Goal: Task Accomplishment & Management: Manage account settings

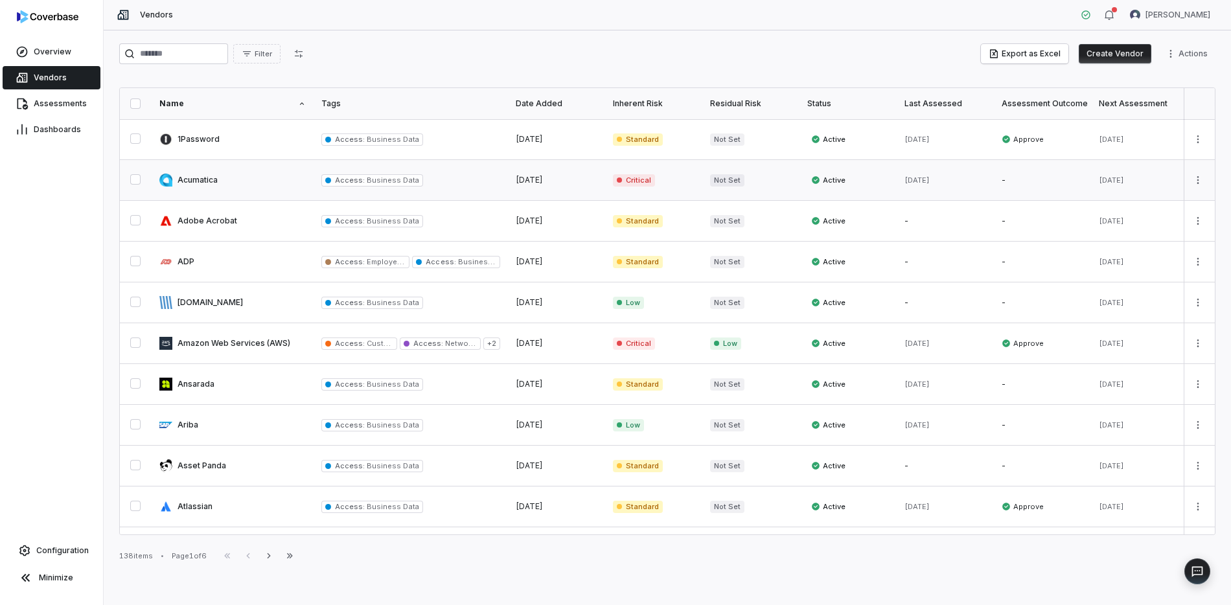
click at [212, 176] on link at bounding box center [233, 180] width 162 height 40
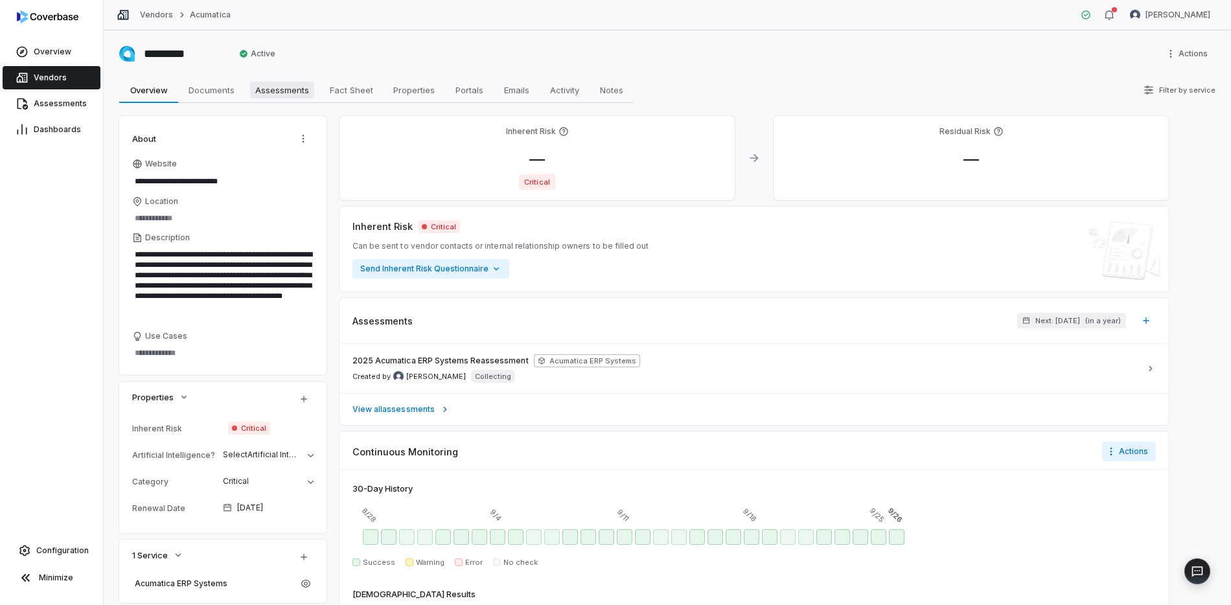
click at [292, 92] on span "Assessments" at bounding box center [282, 90] width 64 height 17
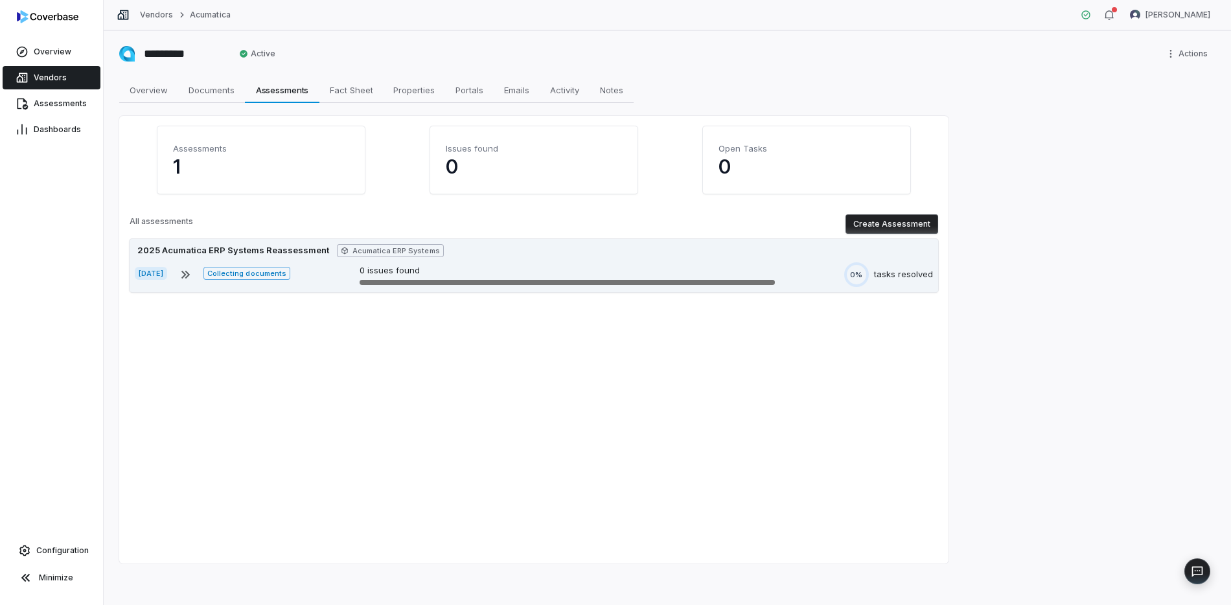
click at [899, 270] on div "tasks resolved" at bounding box center [903, 274] width 59 height 13
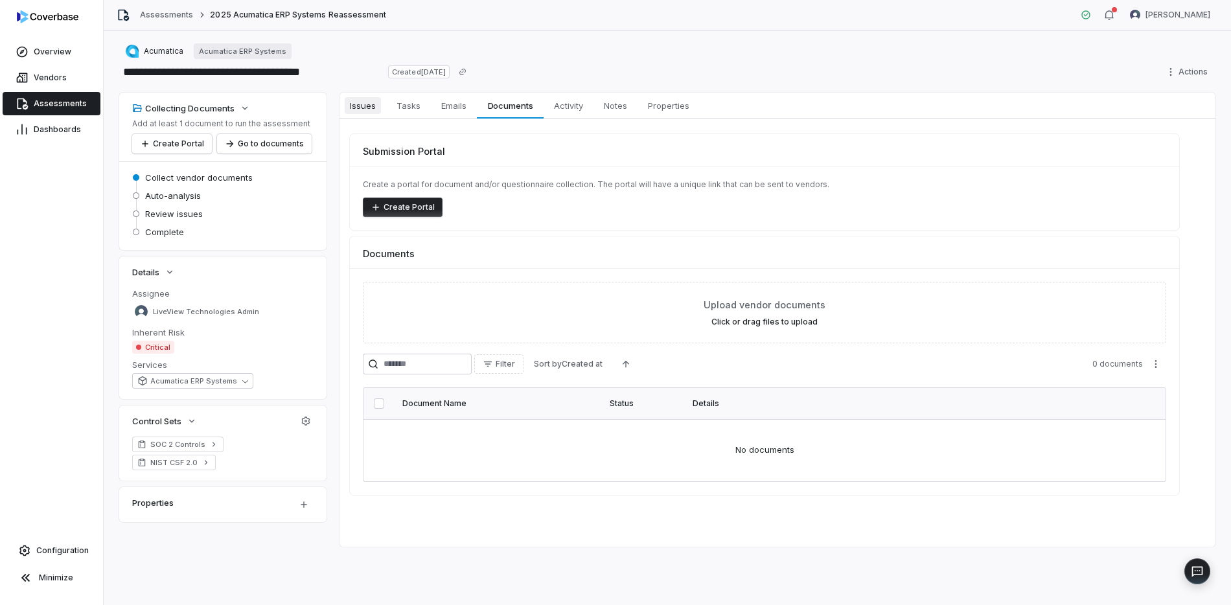
click at [382, 108] on link "Issues Issues" at bounding box center [362, 106] width 47 height 26
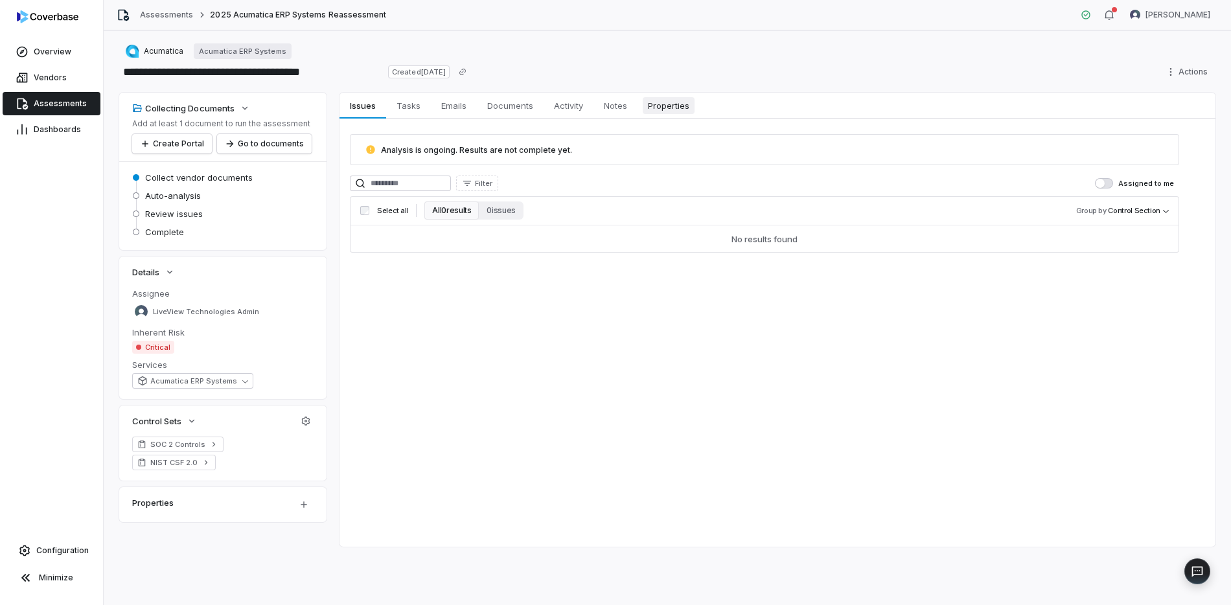
click at [670, 106] on span "Properties" at bounding box center [669, 105] width 52 height 17
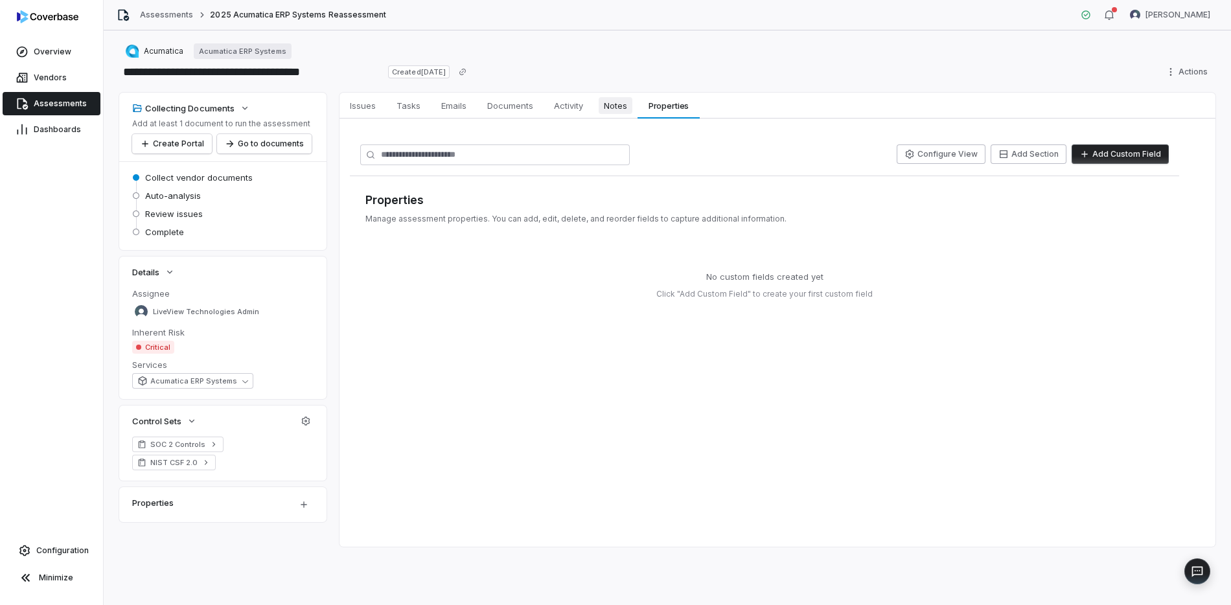
click at [612, 109] on span "Notes" at bounding box center [615, 105] width 34 height 17
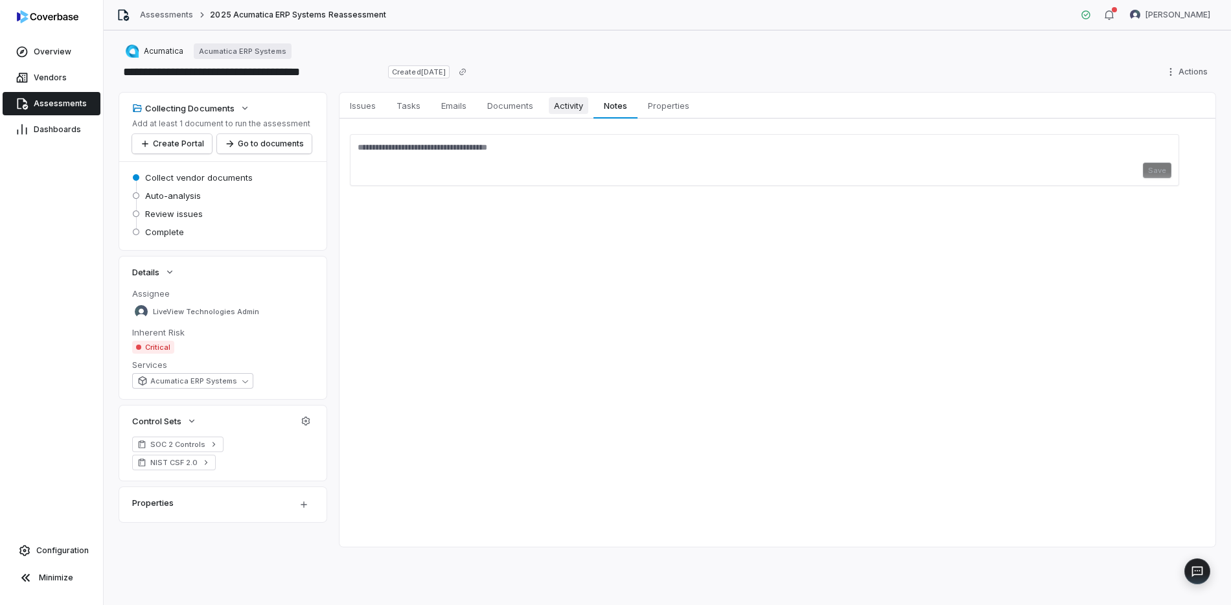
click at [580, 104] on span "Activity" at bounding box center [569, 105] width 40 height 17
click at [536, 108] on span "Documents" at bounding box center [510, 105] width 56 height 17
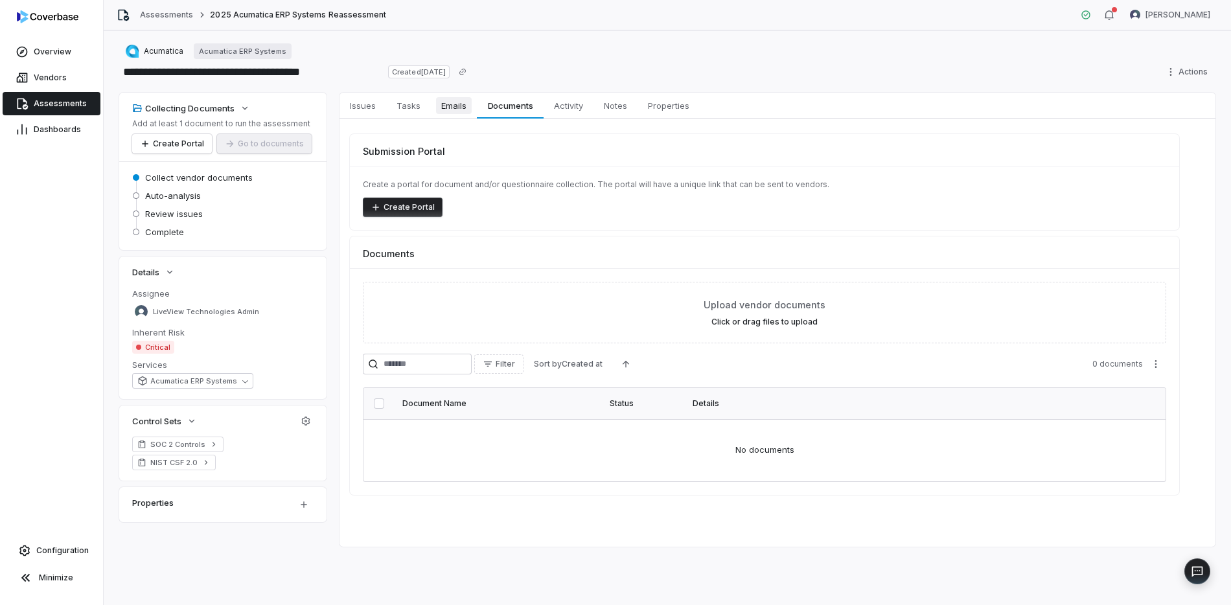
click at [457, 106] on span "Emails" at bounding box center [454, 105] width 36 height 17
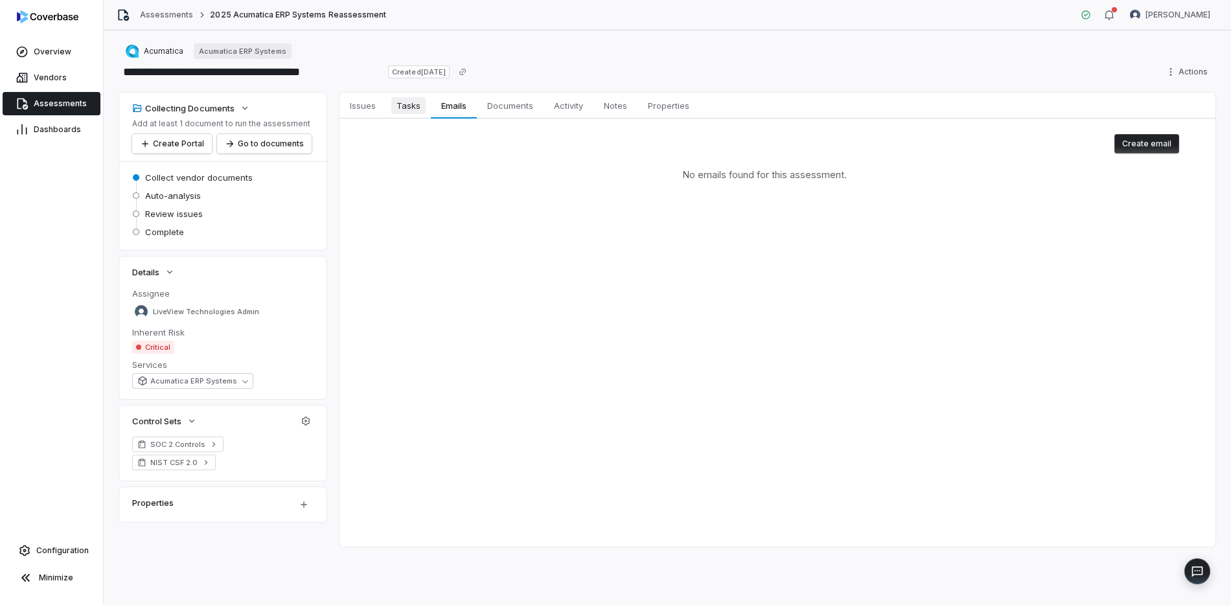
click at [422, 111] on span "Tasks" at bounding box center [408, 105] width 34 height 17
click at [361, 109] on span "Issues" at bounding box center [363, 105] width 36 height 17
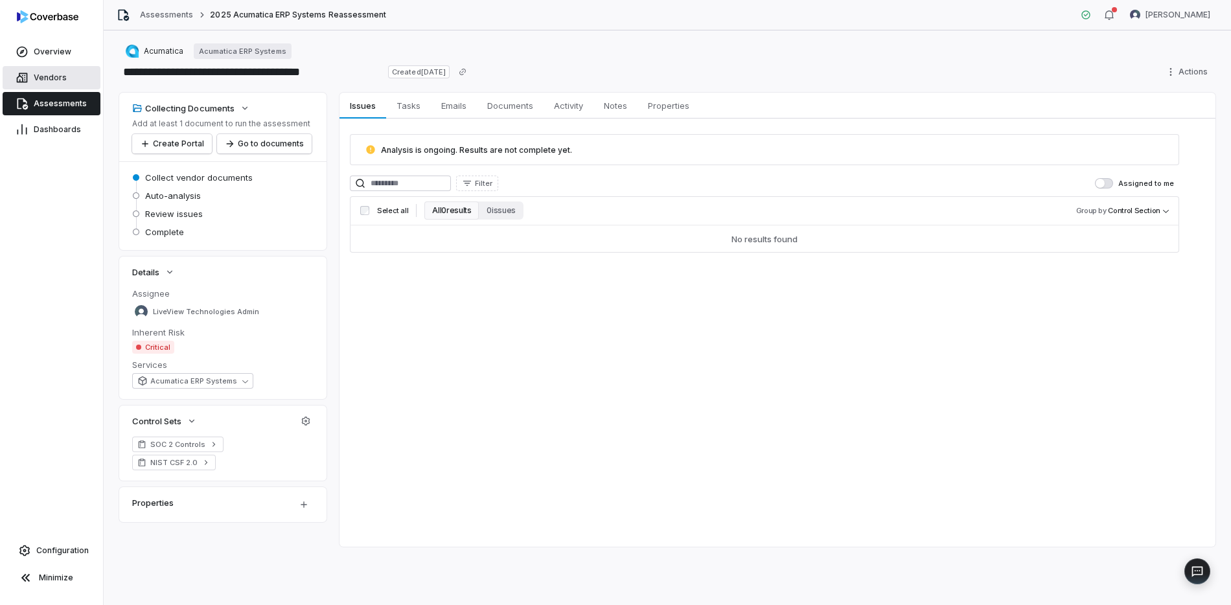
click at [47, 80] on span "Vendors" at bounding box center [50, 78] width 33 height 10
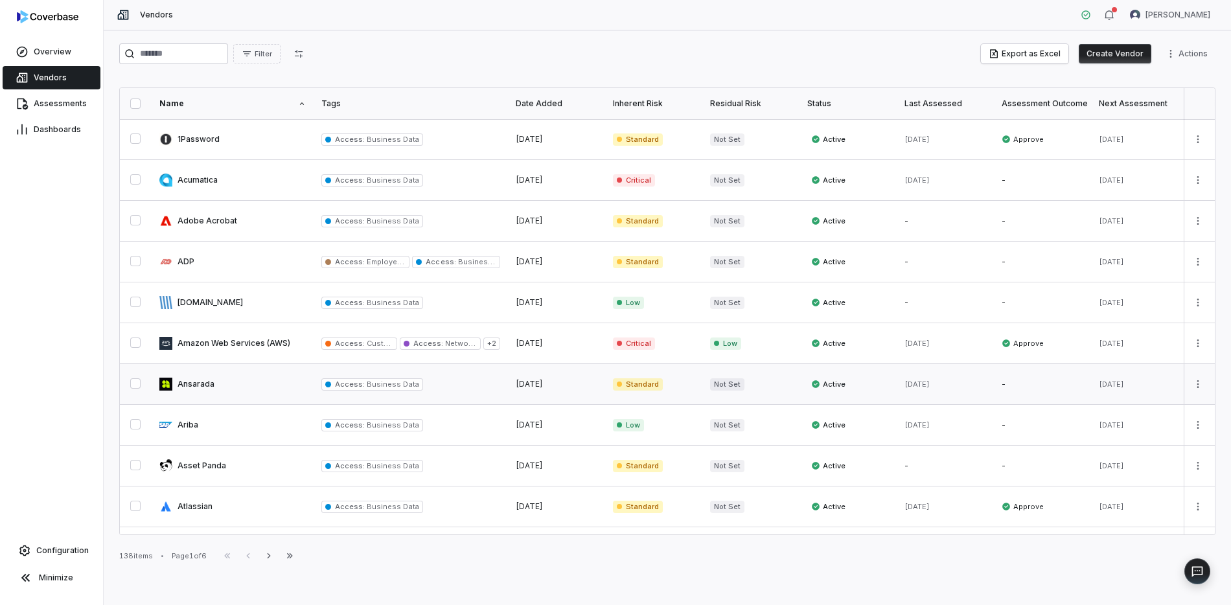
click at [205, 385] on link at bounding box center [233, 384] width 162 height 40
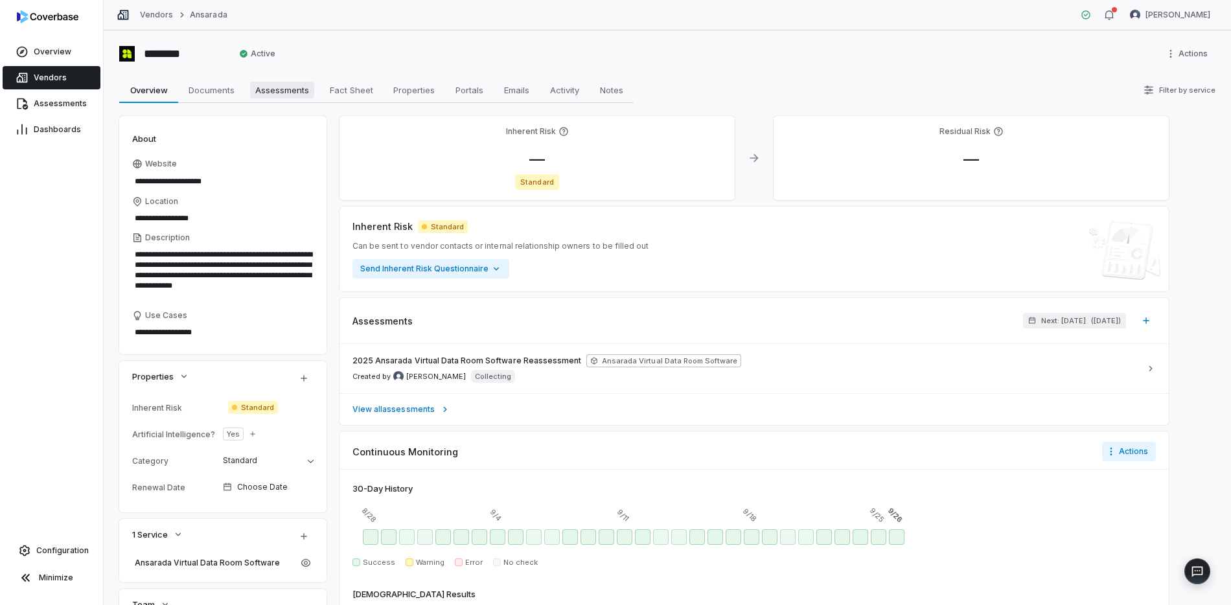
click at [297, 92] on span "Assessments" at bounding box center [282, 90] width 64 height 17
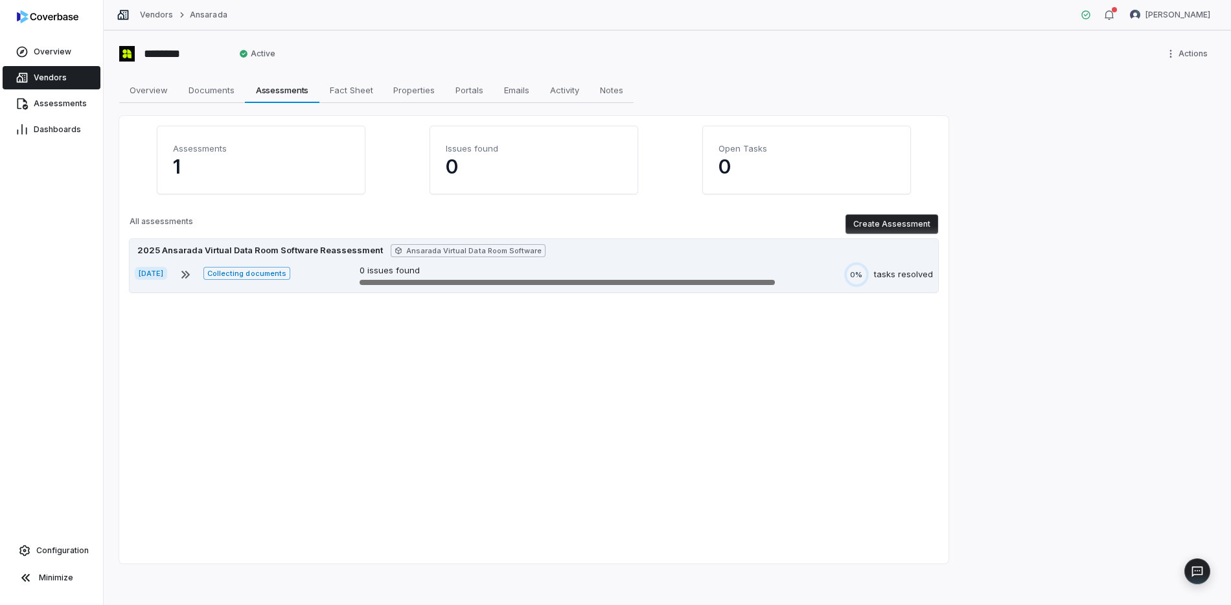
click at [887, 272] on div "tasks resolved" at bounding box center [903, 274] width 59 height 13
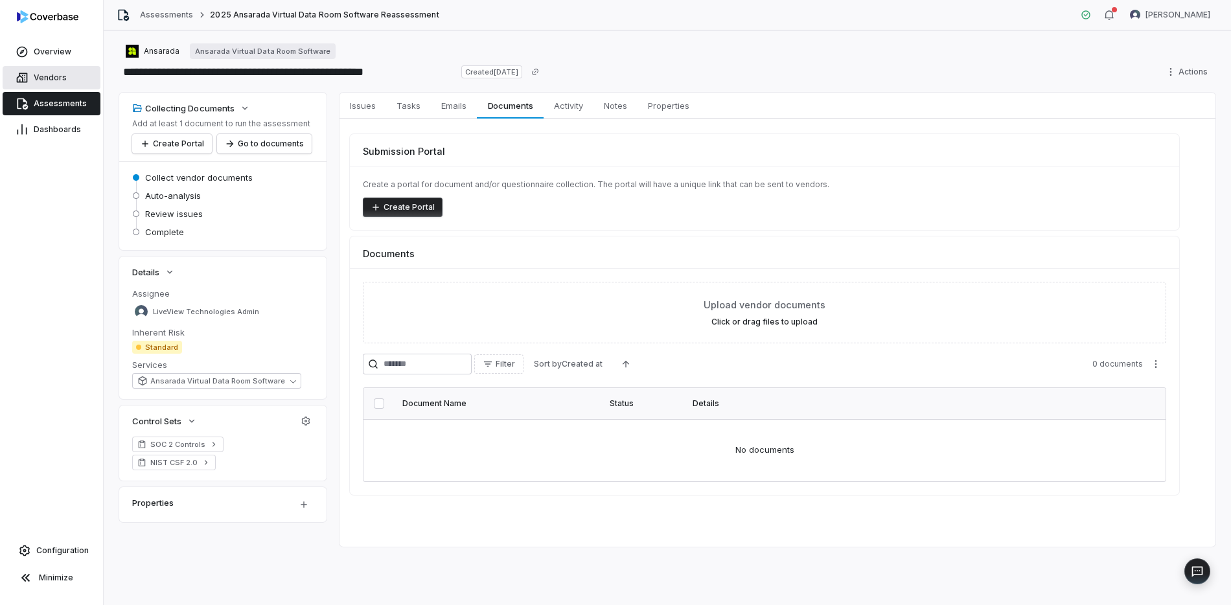
click at [47, 76] on span "Vendors" at bounding box center [50, 78] width 33 height 10
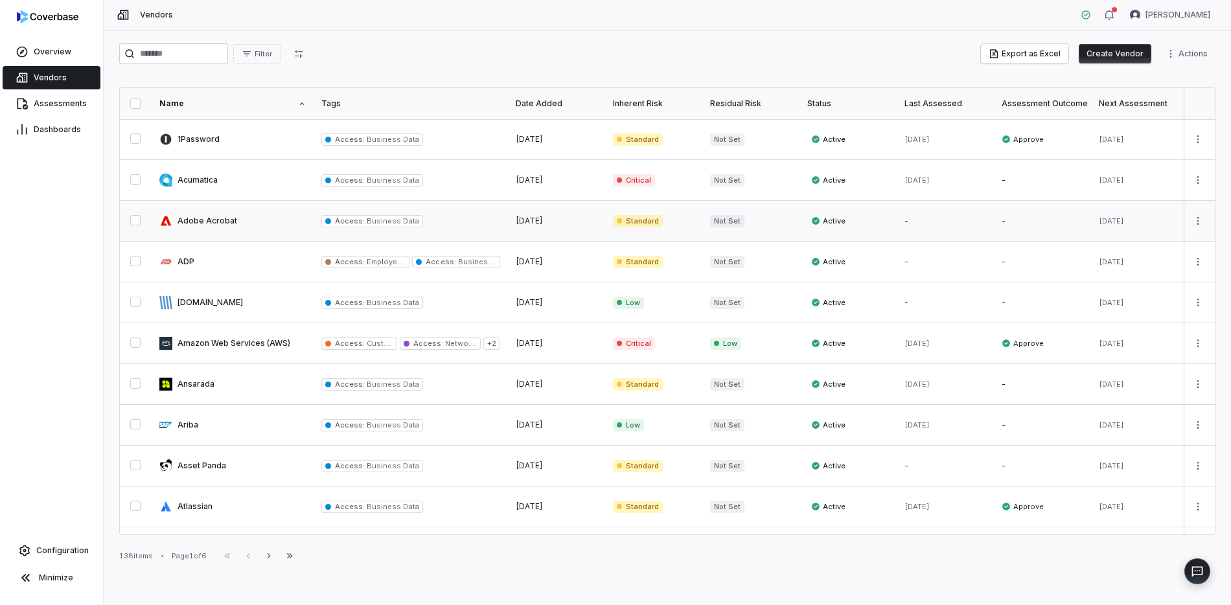
click at [209, 217] on link at bounding box center [233, 221] width 162 height 40
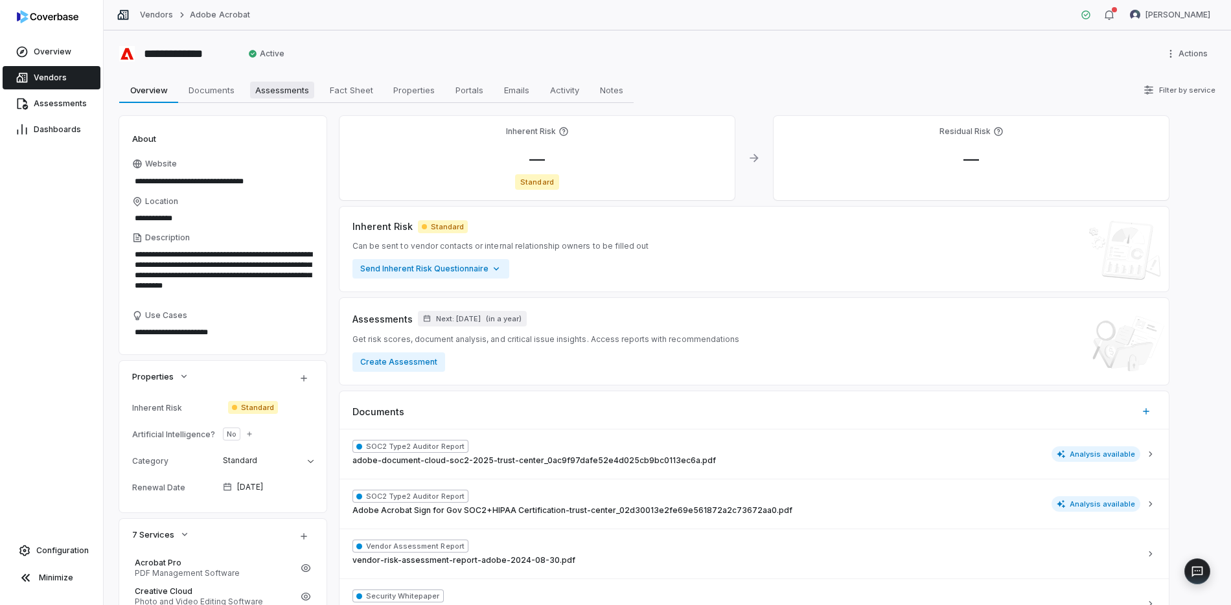
click at [279, 90] on span "Assessments" at bounding box center [282, 90] width 64 height 17
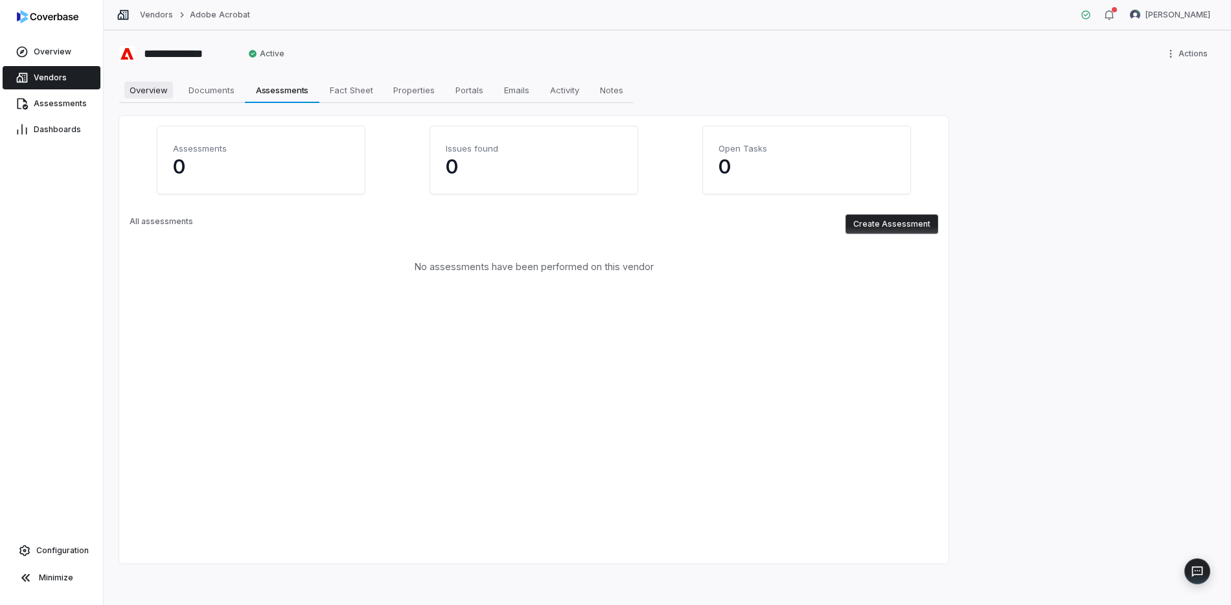
click at [135, 85] on span "Overview" at bounding box center [148, 90] width 49 height 17
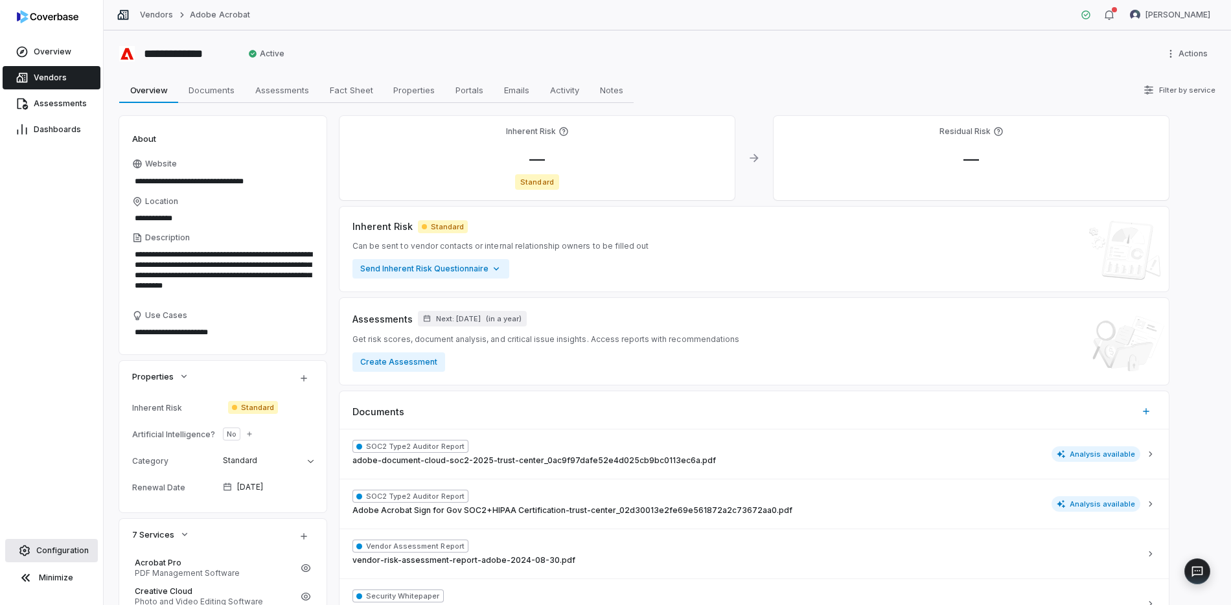
click at [64, 546] on span "Configuration" at bounding box center [62, 550] width 52 height 10
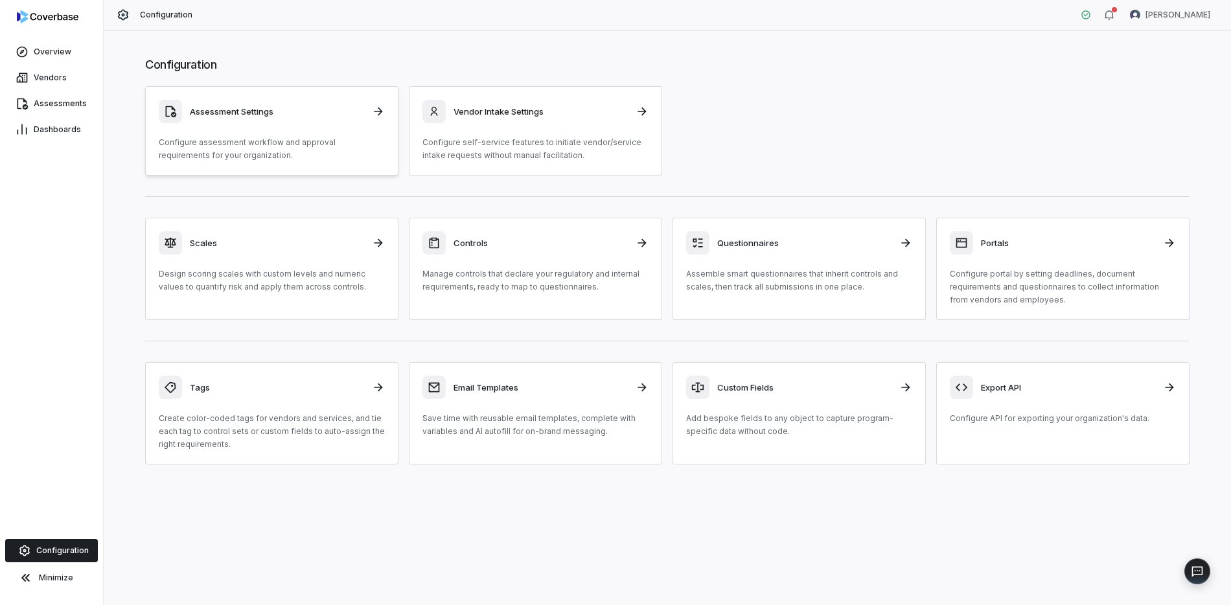
click at [253, 118] on div "Assessment Settings" at bounding box center [272, 111] width 226 height 23
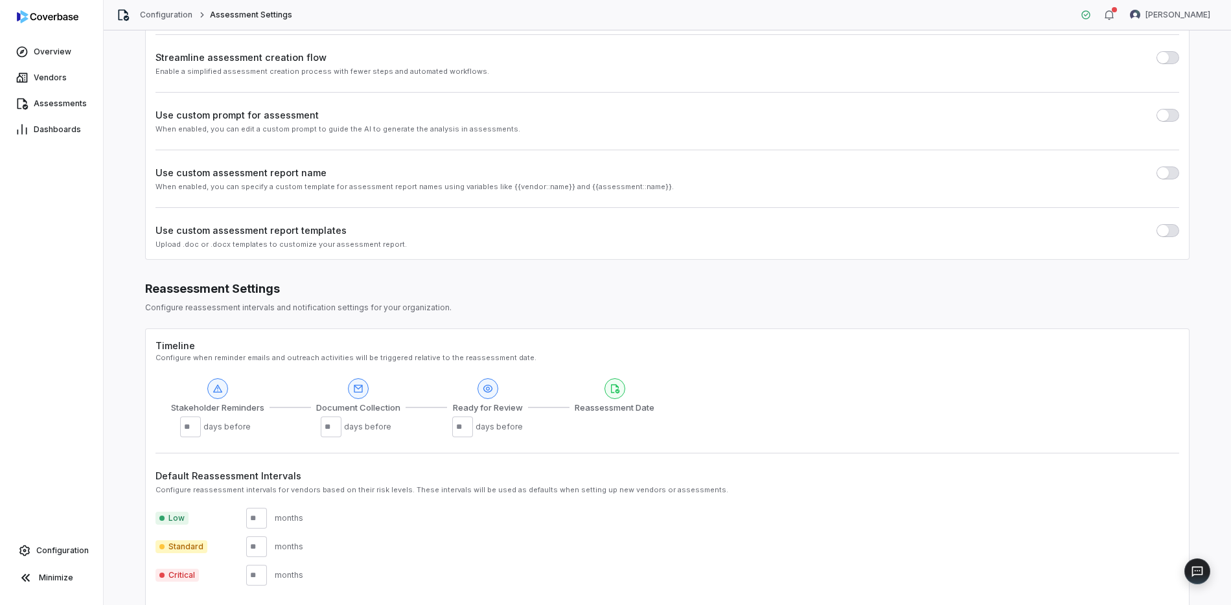
scroll to position [224, 0]
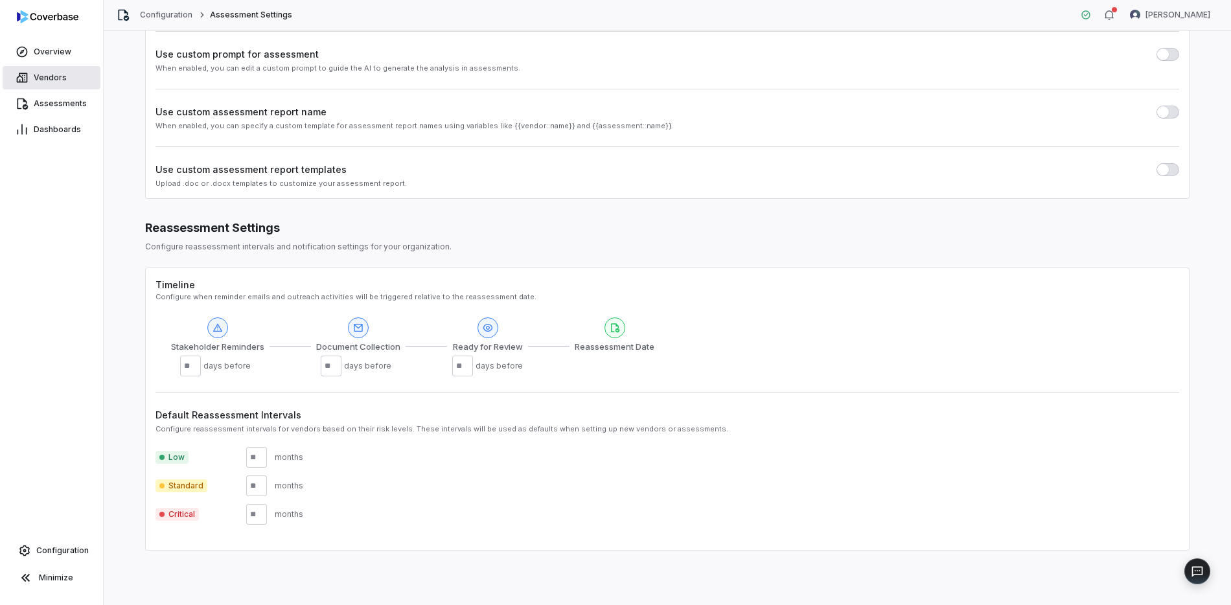
click at [57, 76] on span "Vendors" at bounding box center [50, 78] width 33 height 10
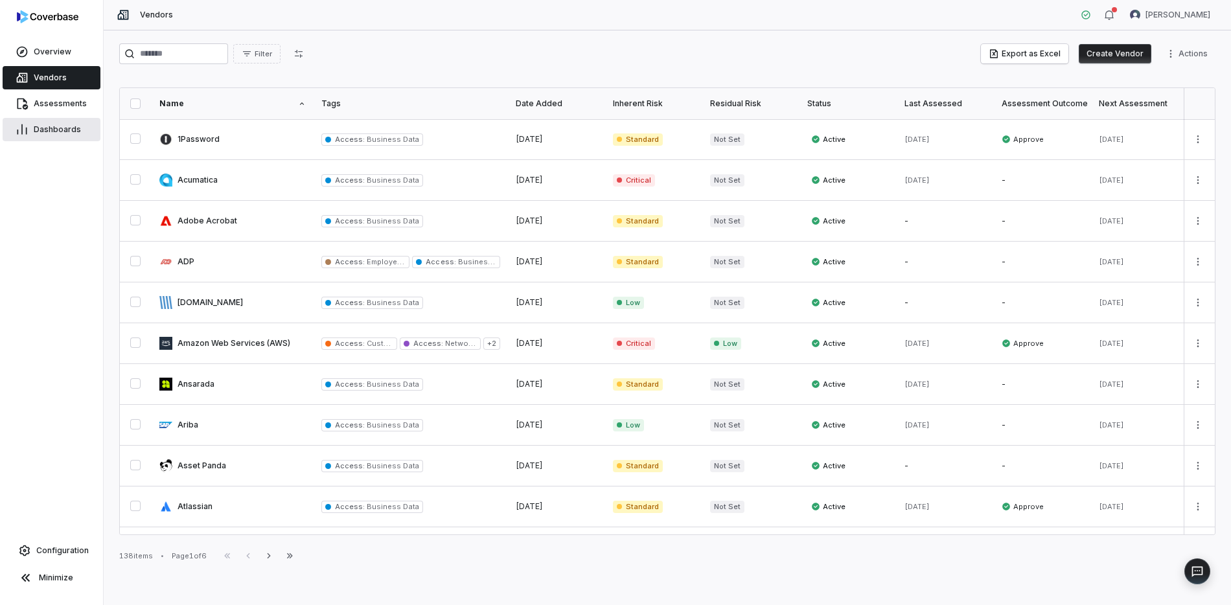
click at [49, 131] on span "Dashboards" at bounding box center [57, 129] width 47 height 10
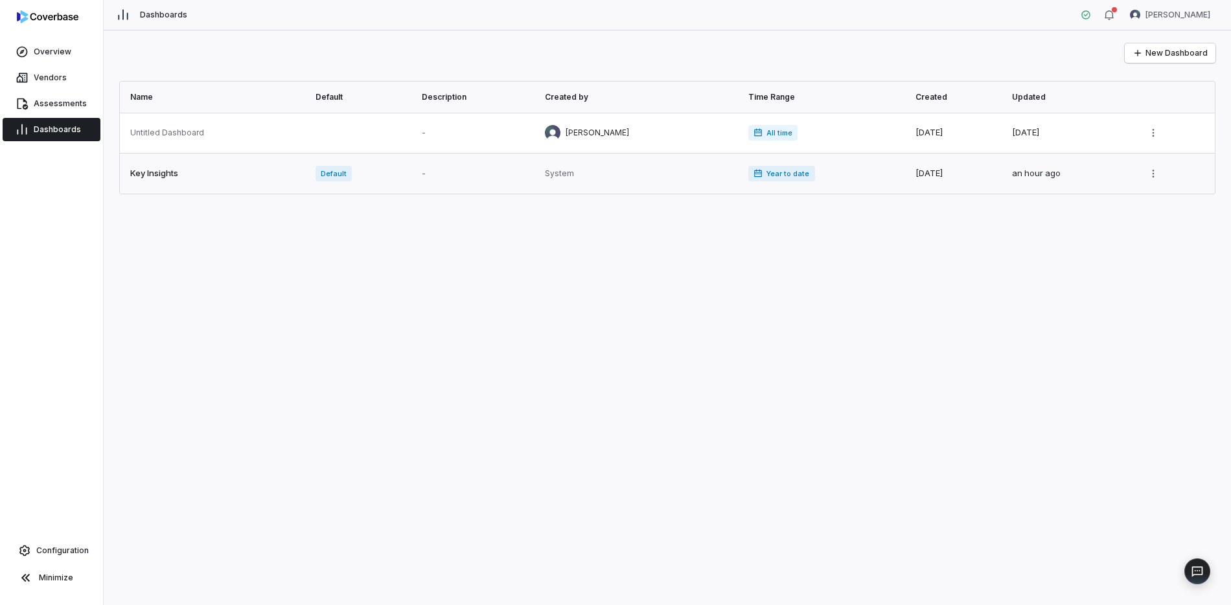
click at [204, 171] on link at bounding box center [214, 174] width 188 height 40
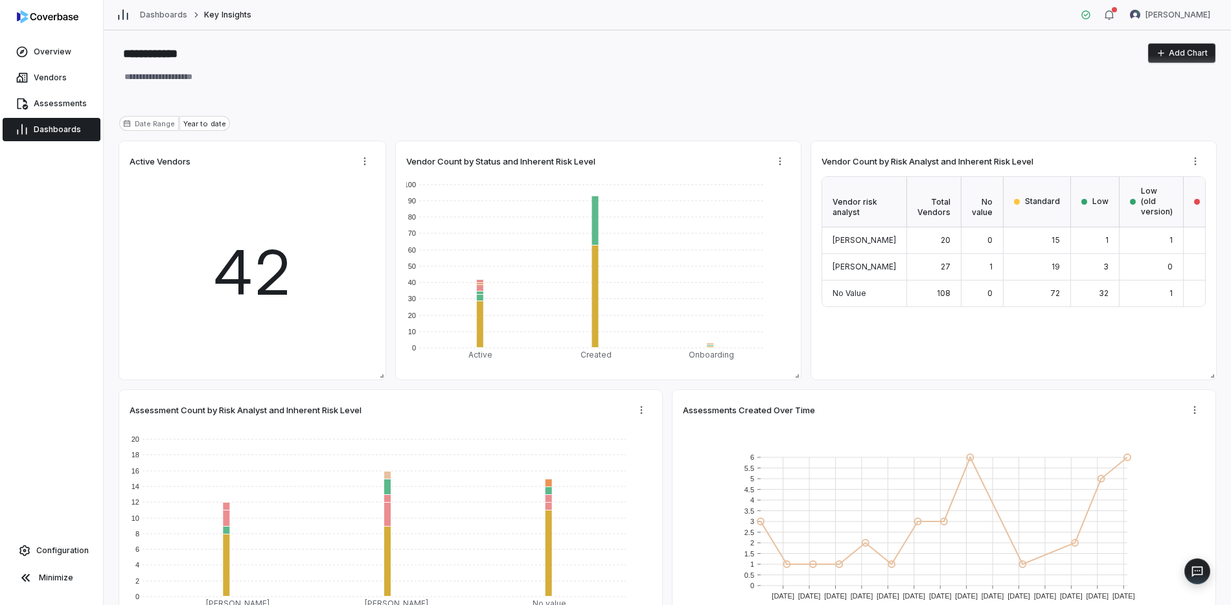
click at [49, 139] on link "Dashboards" at bounding box center [52, 129] width 98 height 23
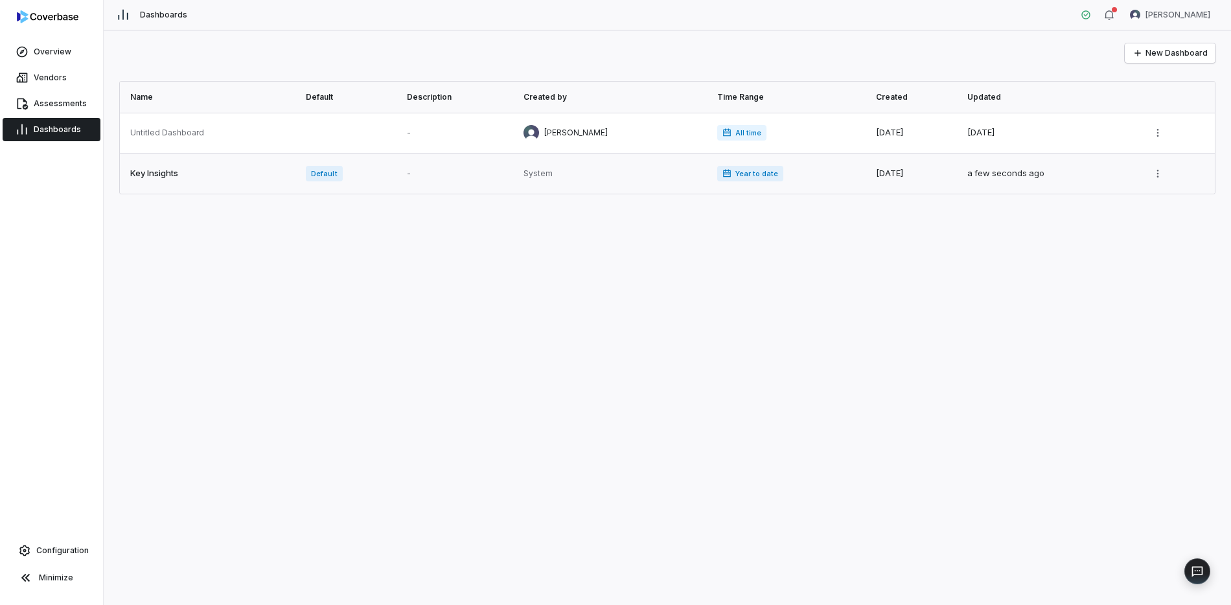
click at [184, 168] on link at bounding box center [209, 174] width 178 height 40
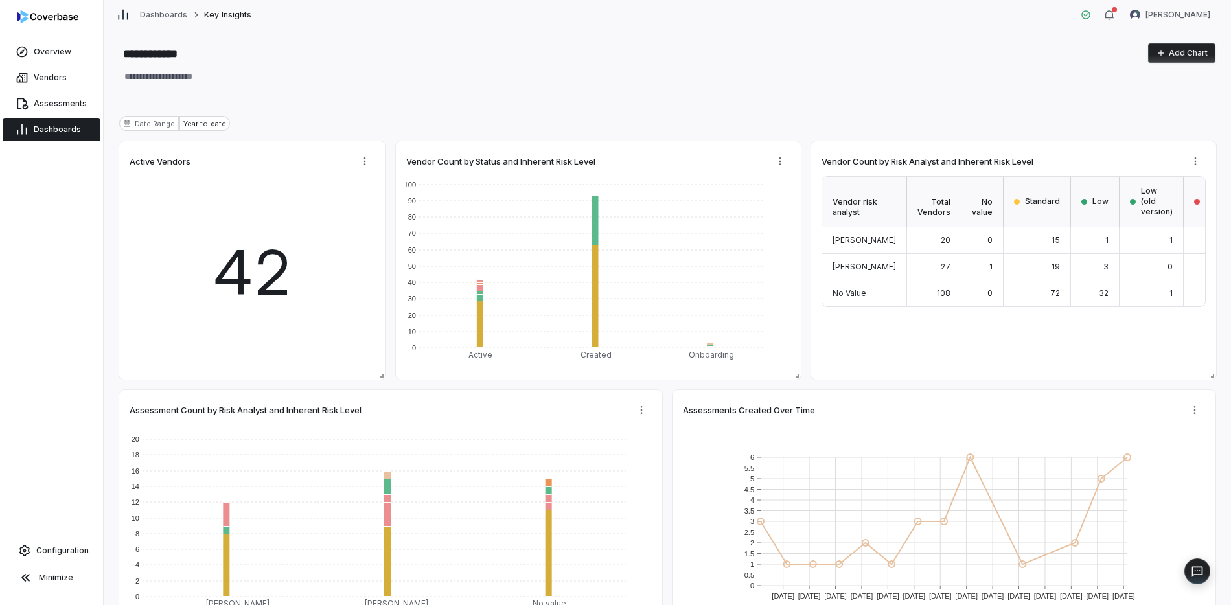
type textarea "*"
click at [40, 75] on span "Vendors" at bounding box center [50, 78] width 33 height 10
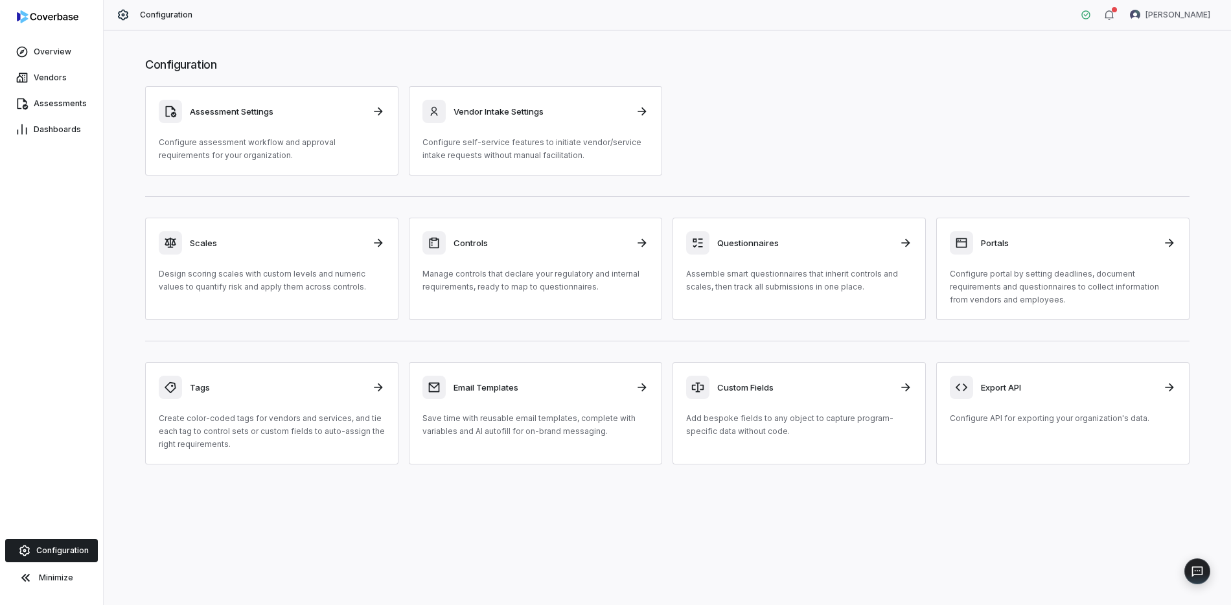
click at [440, 502] on div "Configuration Assessment Settings Configure assessment workflow and approval re…" at bounding box center [667, 317] width 1127 height 575
click at [423, 495] on div "Configuration Assessment Settings Configure assessment workflow and approval re…" at bounding box center [667, 317] width 1127 height 575
click at [45, 73] on span "Vendors" at bounding box center [50, 78] width 33 height 10
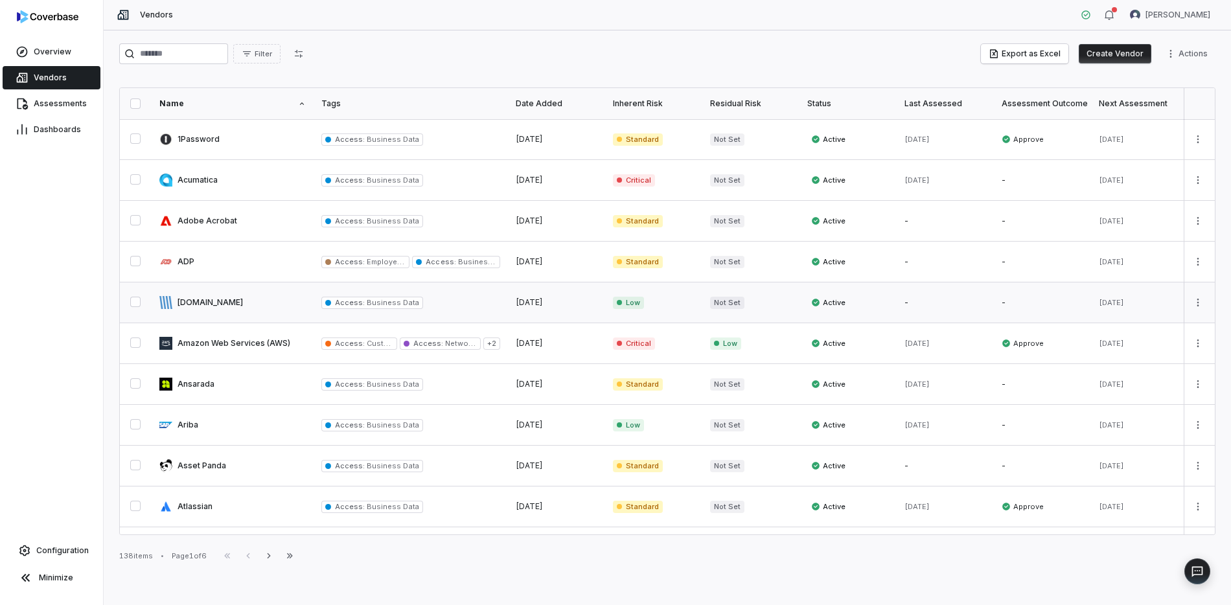
click at [214, 297] on link at bounding box center [233, 302] width 162 height 40
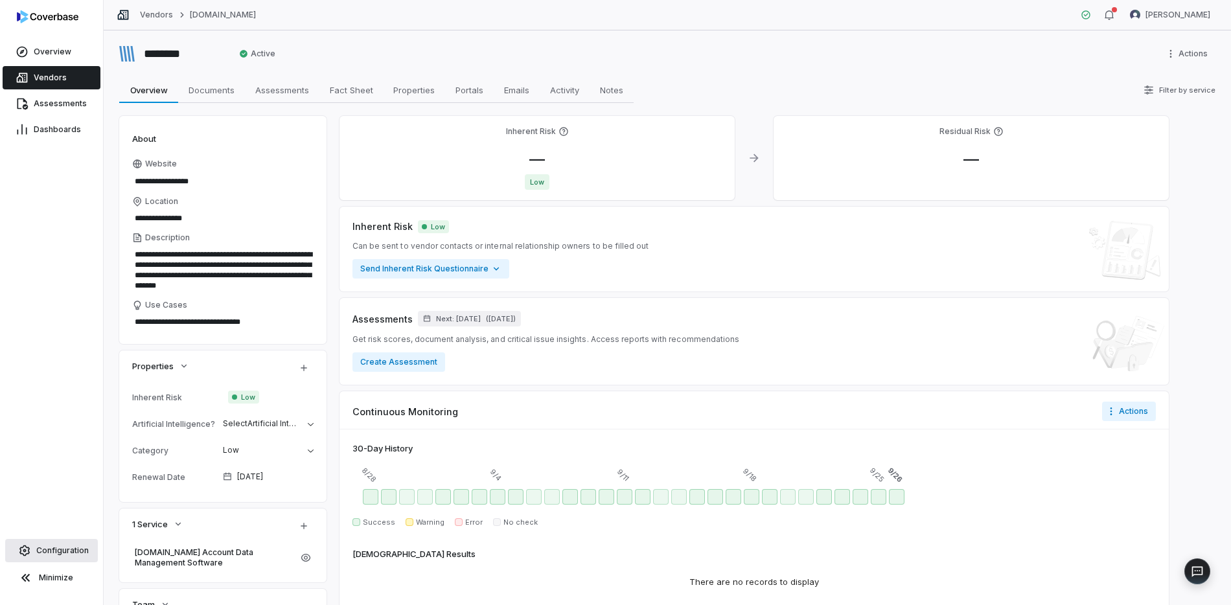
click at [76, 549] on span "Configuration" at bounding box center [62, 550] width 52 height 10
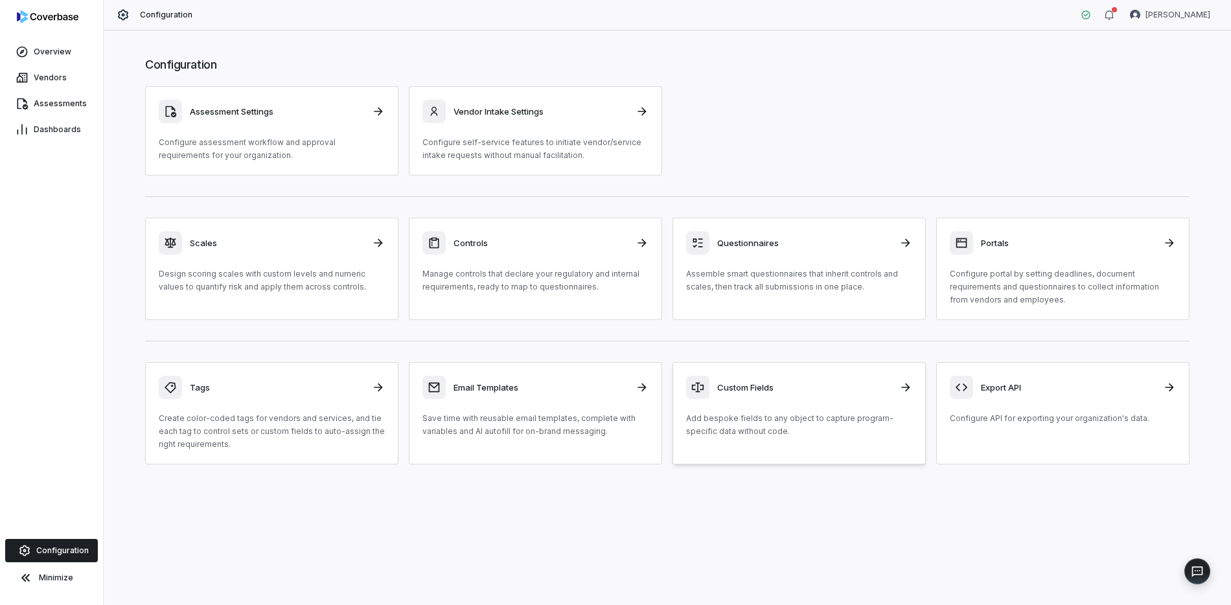
click at [814, 386] on h3 "Custom Fields" at bounding box center [804, 388] width 174 height 12
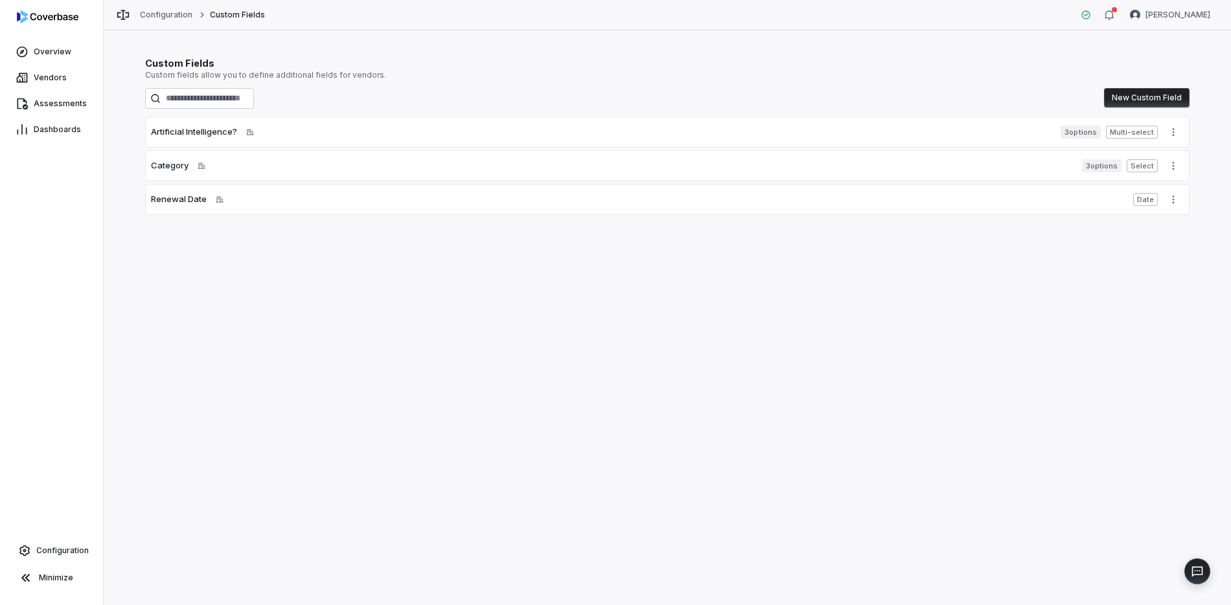
click at [205, 131] on span "Artificial Intelligence?" at bounding box center [194, 132] width 86 height 13
click at [1169, 128] on icon "More actions" at bounding box center [1173, 132] width 10 height 10
click at [1151, 157] on div "Edit" at bounding box center [1177, 160] width 83 height 21
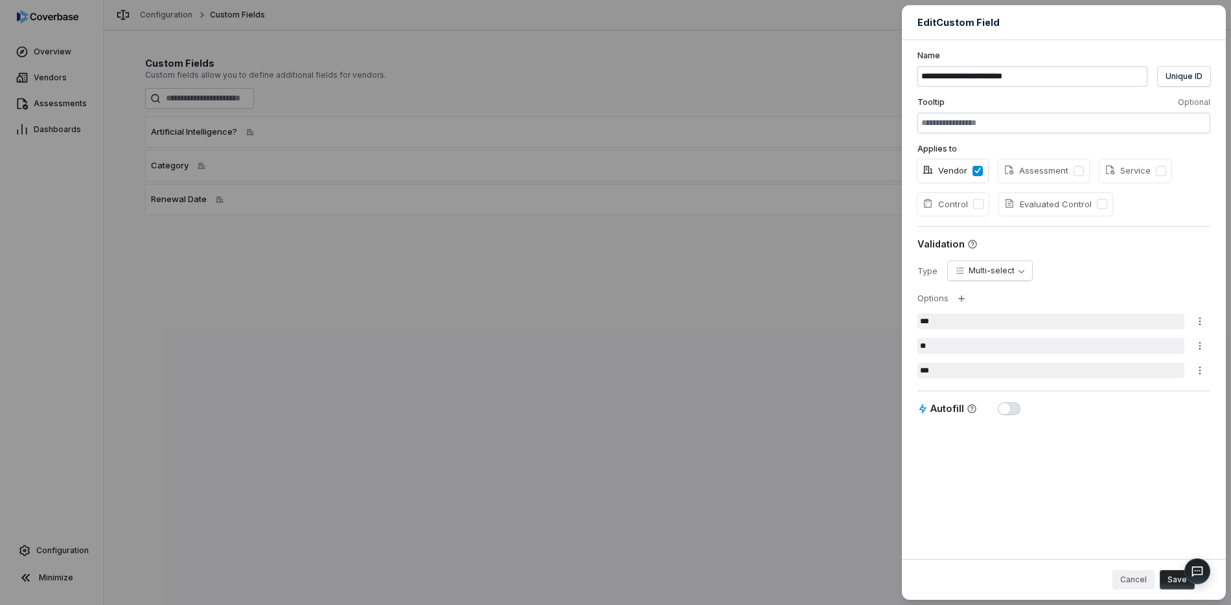
click at [1132, 584] on button "Cancel" at bounding box center [1133, 579] width 42 height 19
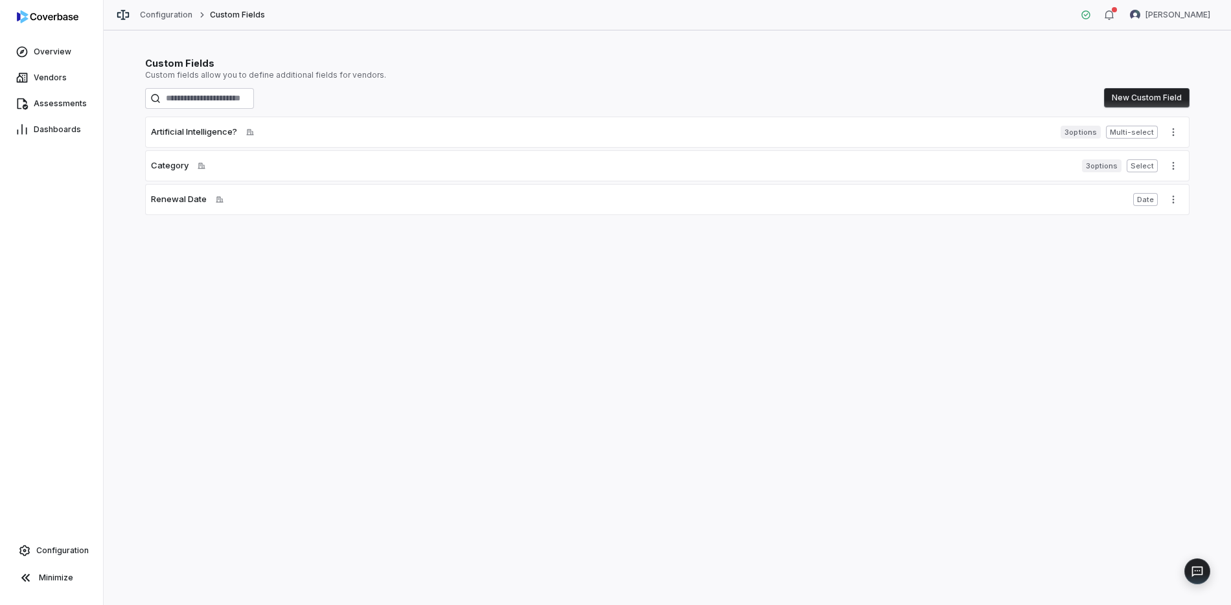
click at [459, 344] on div "Custom Fields Custom fields allow you to define additional fields for vendors. …" at bounding box center [667, 317] width 1127 height 575
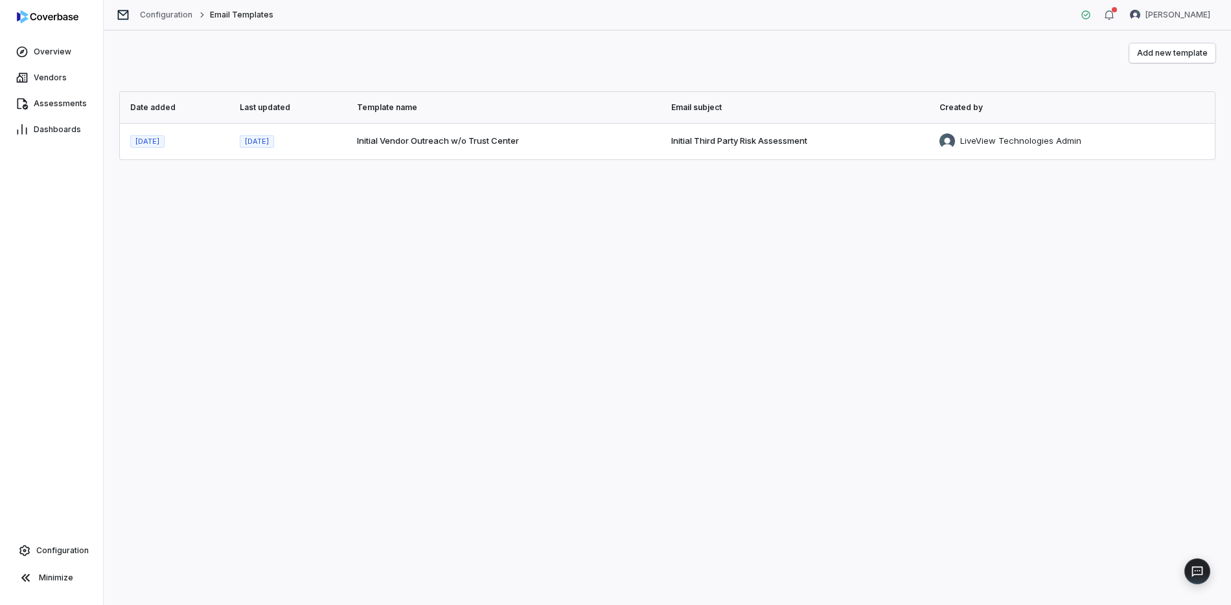
click at [405, 141] on span "Initial Vendor Outreach w/o Trust Center" at bounding box center [438, 140] width 162 height 10
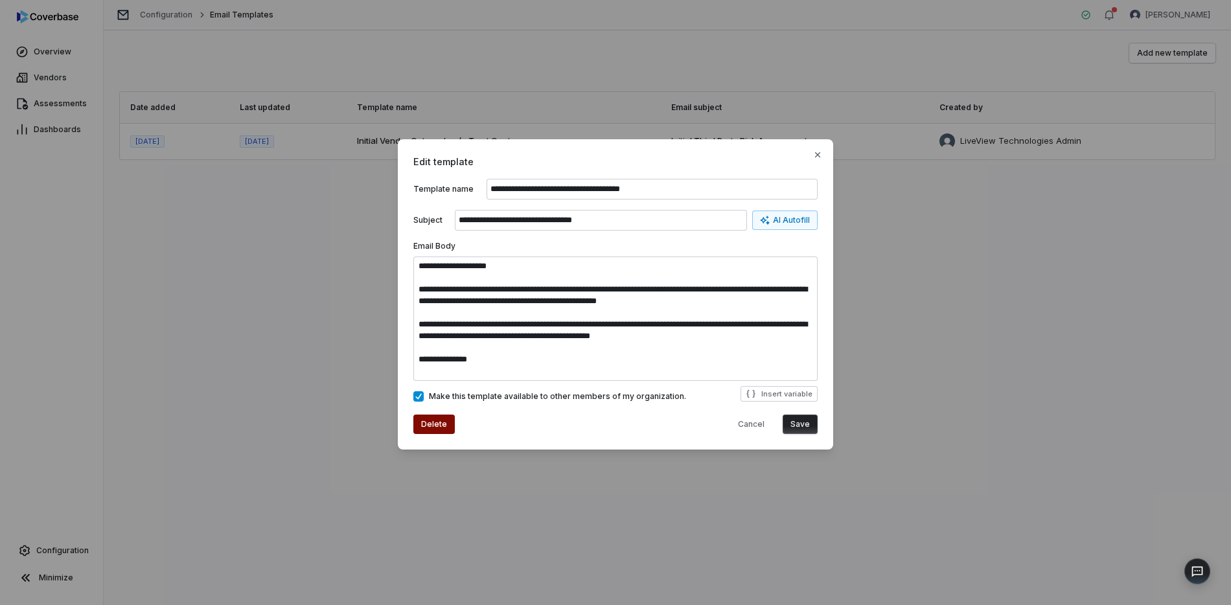
click at [501, 187] on input "**********" at bounding box center [651, 189] width 331 height 21
type input "**********"
click at [472, 223] on input "**********" at bounding box center [601, 220] width 292 height 21
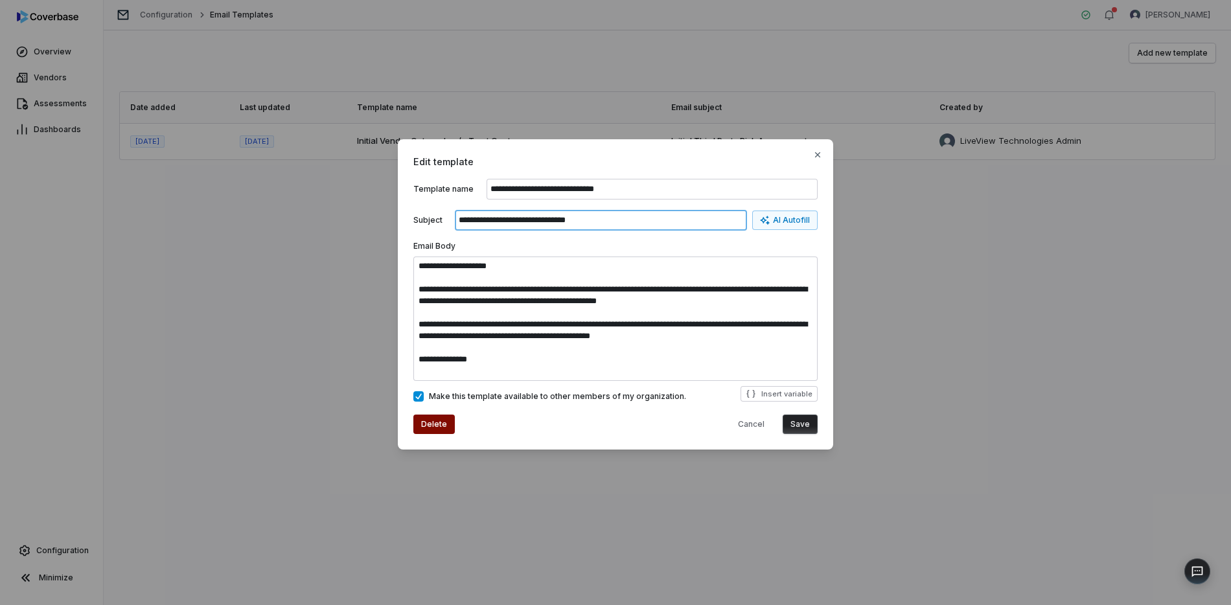
type input "**********"
click at [801, 423] on button "Save" at bounding box center [799, 424] width 35 height 19
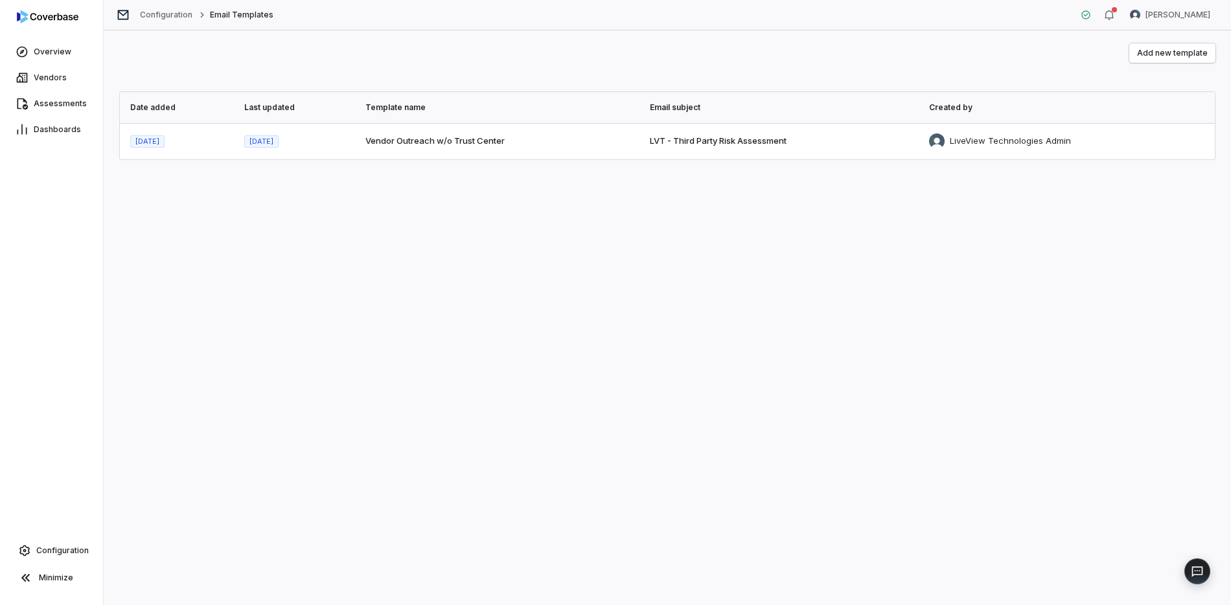
click at [433, 141] on span "Vendor Outreach w/o Trust Center" at bounding box center [434, 140] width 139 height 10
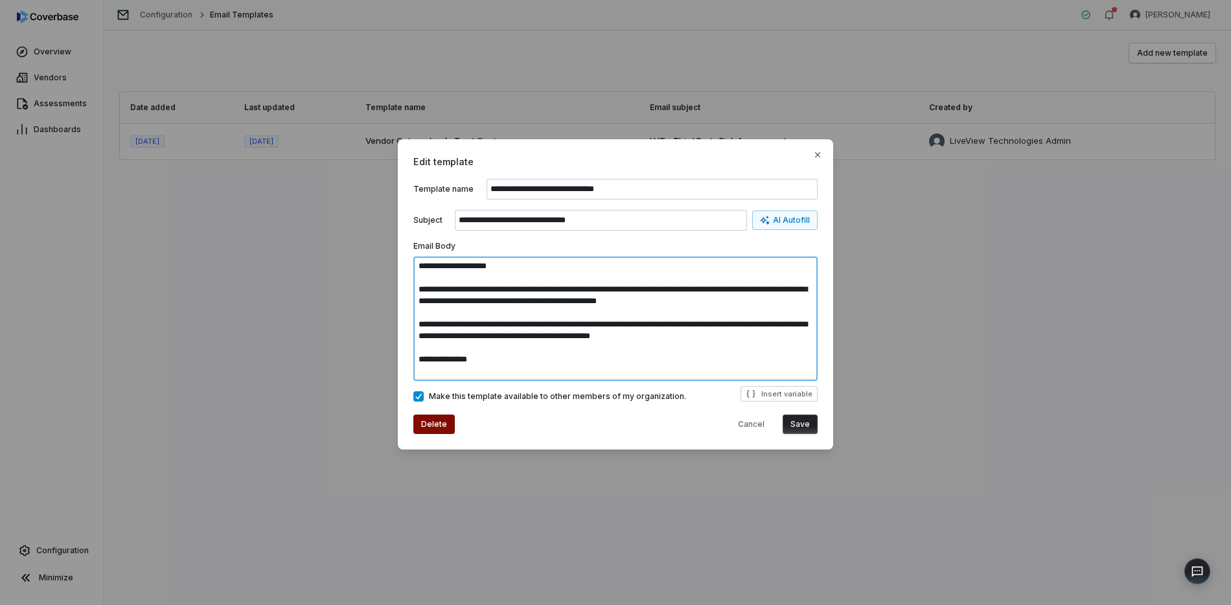
drag, startPoint x: 665, startPoint y: 323, endPoint x: 761, endPoint y: 327, distance: 95.9
click at [760, 327] on textarea "**********" at bounding box center [615, 318] width 404 height 124
click at [680, 356] on textarea "**********" at bounding box center [615, 318] width 404 height 124
click at [738, 424] on button "Cancel" at bounding box center [751, 424] width 42 height 19
